Goal: Information Seeking & Learning: Learn about a topic

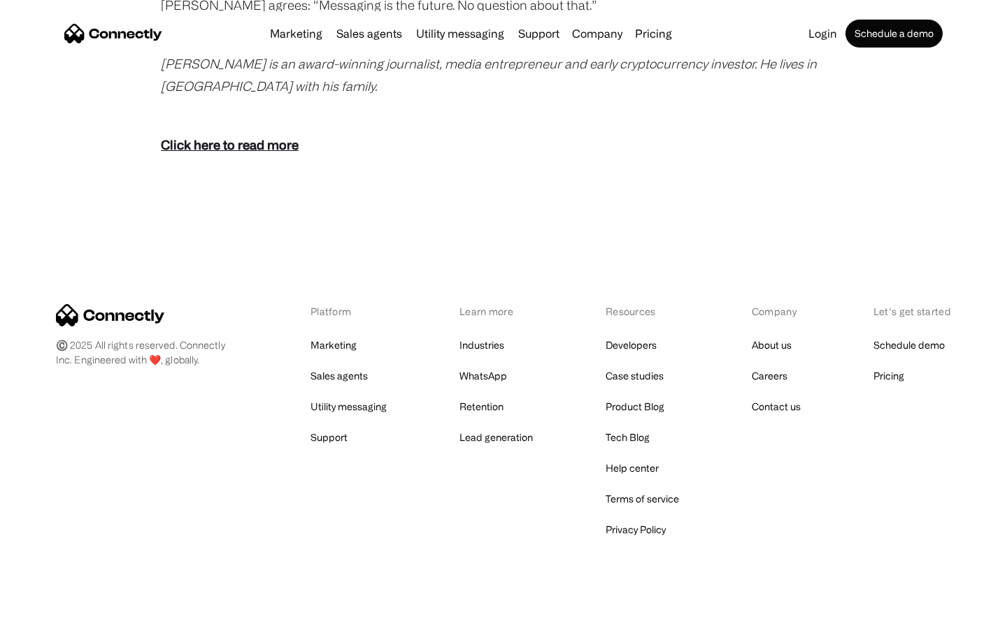
scroll to position [2768, 0]
